Goal: Task Accomplishment & Management: Manage account settings

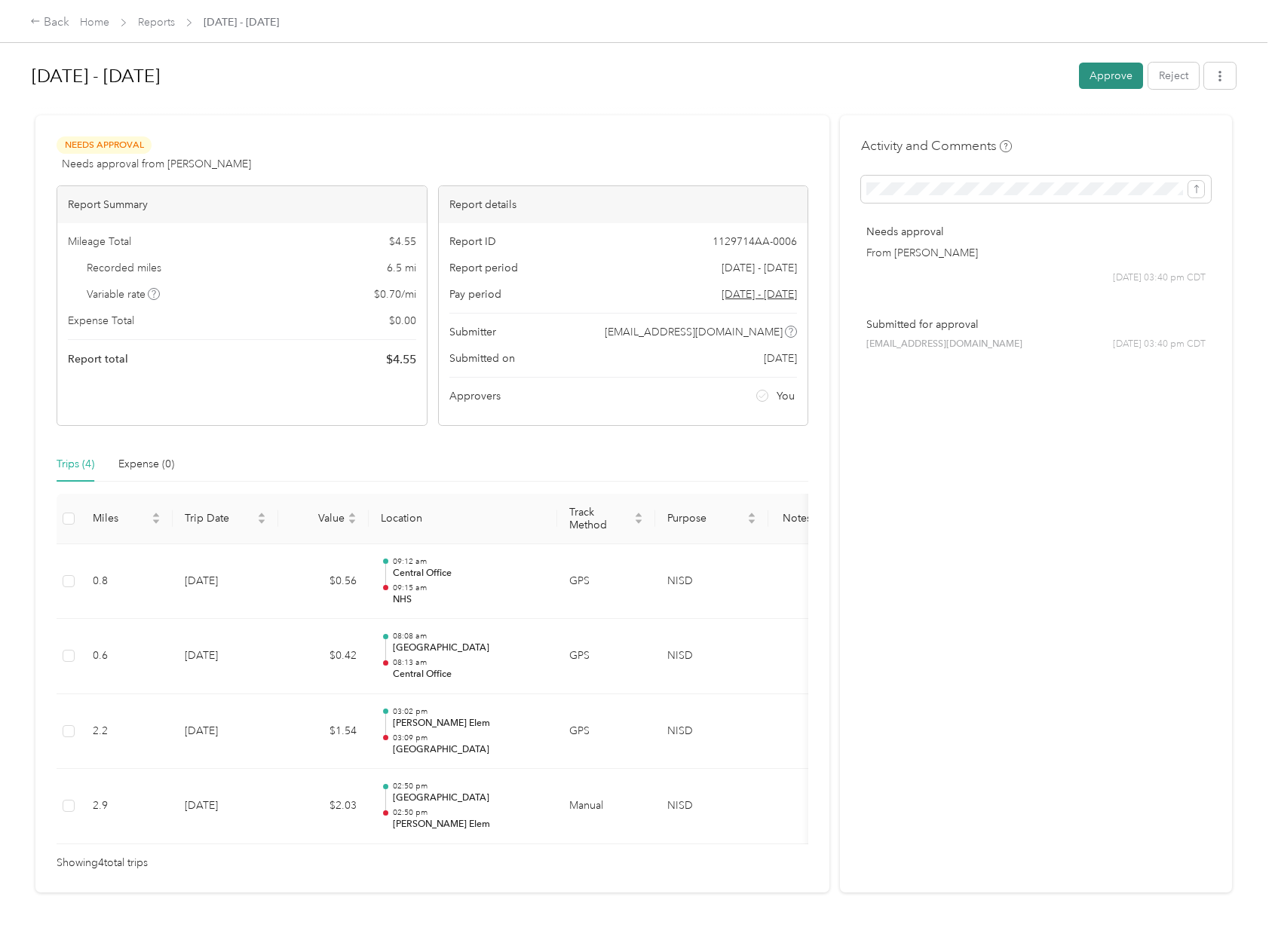
click at [1126, 71] on button "Approve" at bounding box center [1112, 76] width 64 height 26
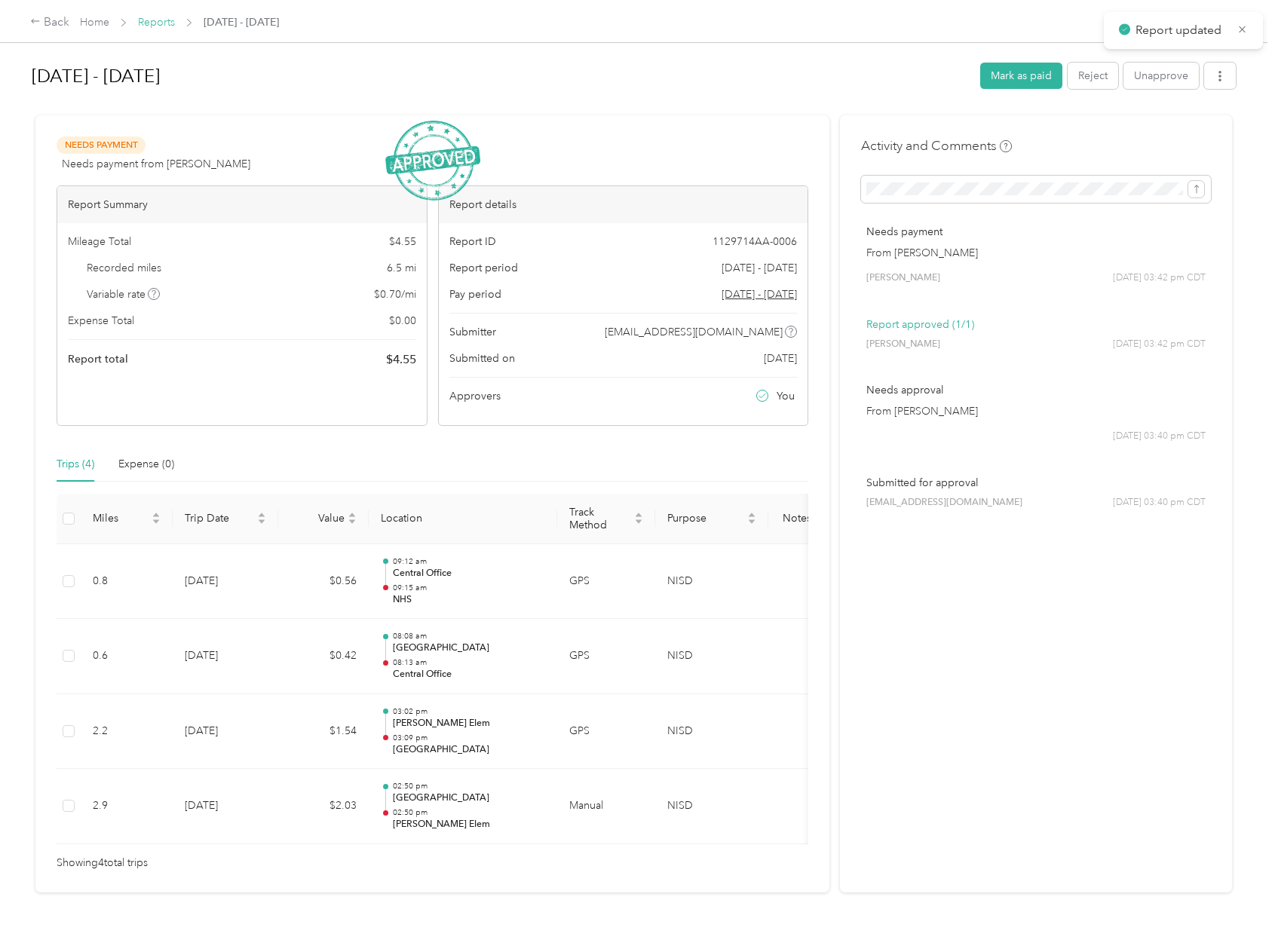
click at [155, 22] on link "Reports" at bounding box center [156, 22] width 37 height 13
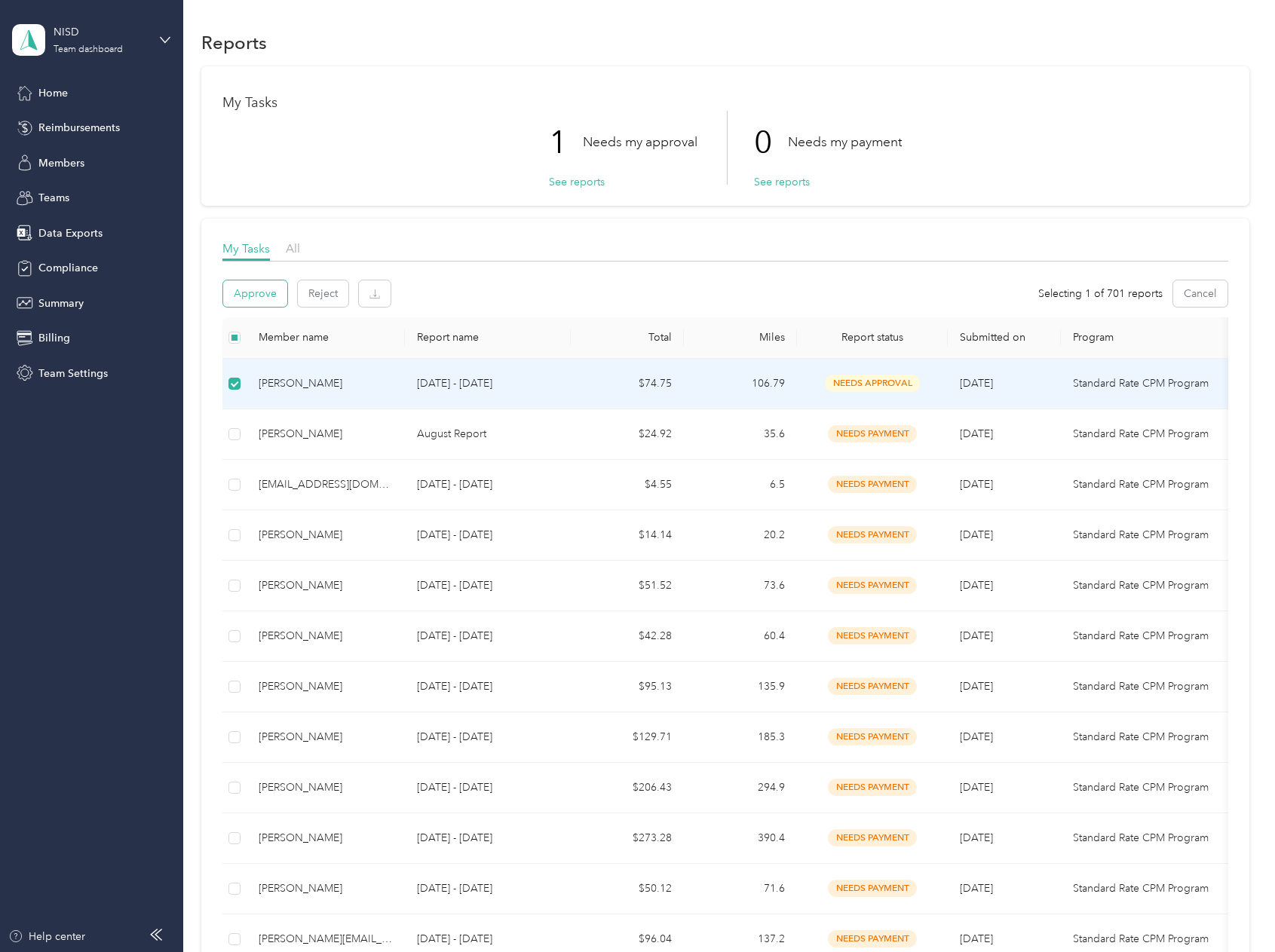
click at [260, 284] on button "Approve" at bounding box center [255, 293] width 64 height 26
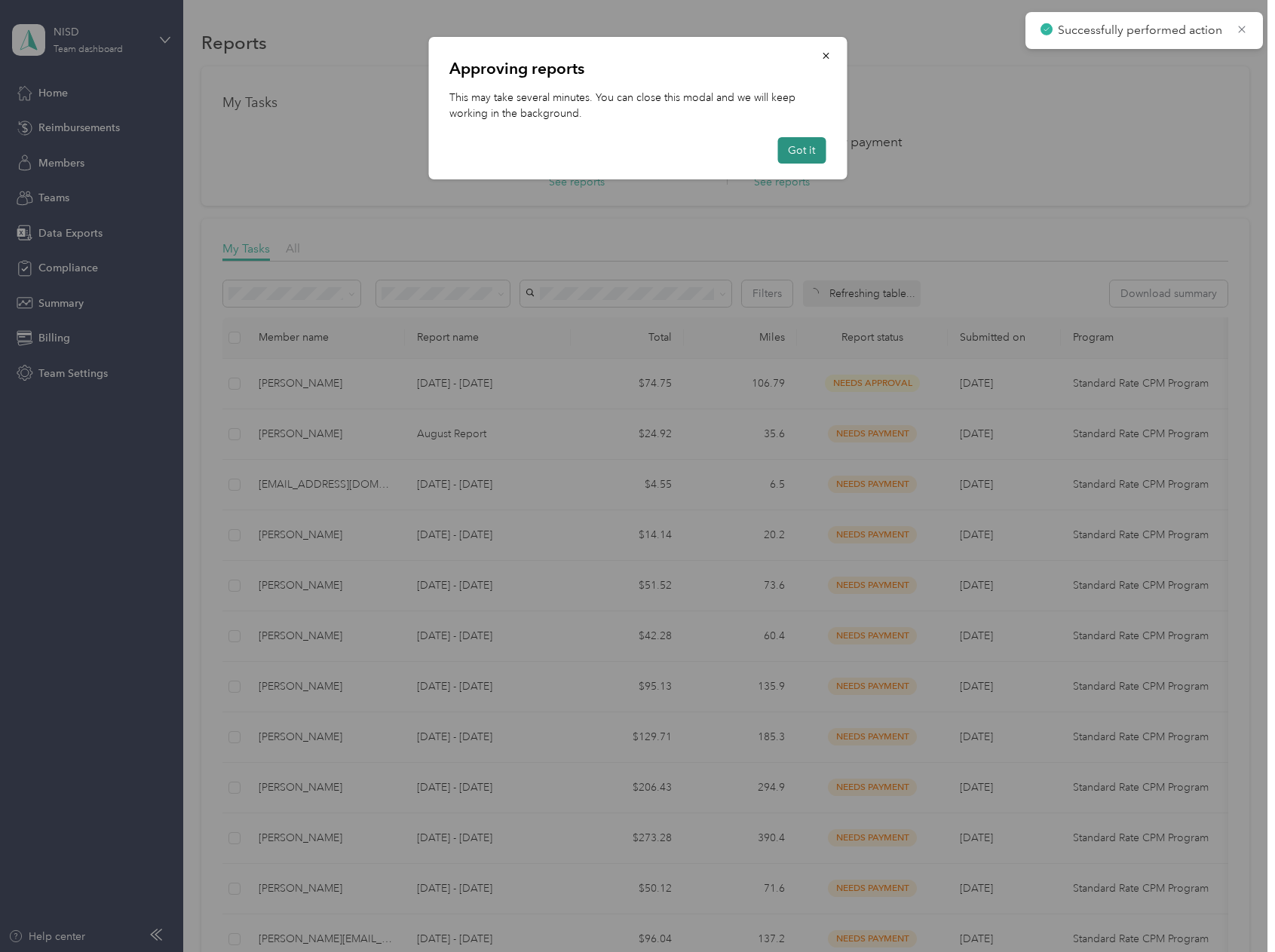
click at [816, 156] on button "Got it" at bounding box center [801, 150] width 48 height 26
